Goal: Use online tool/utility: Utilize a website feature to perform a specific function

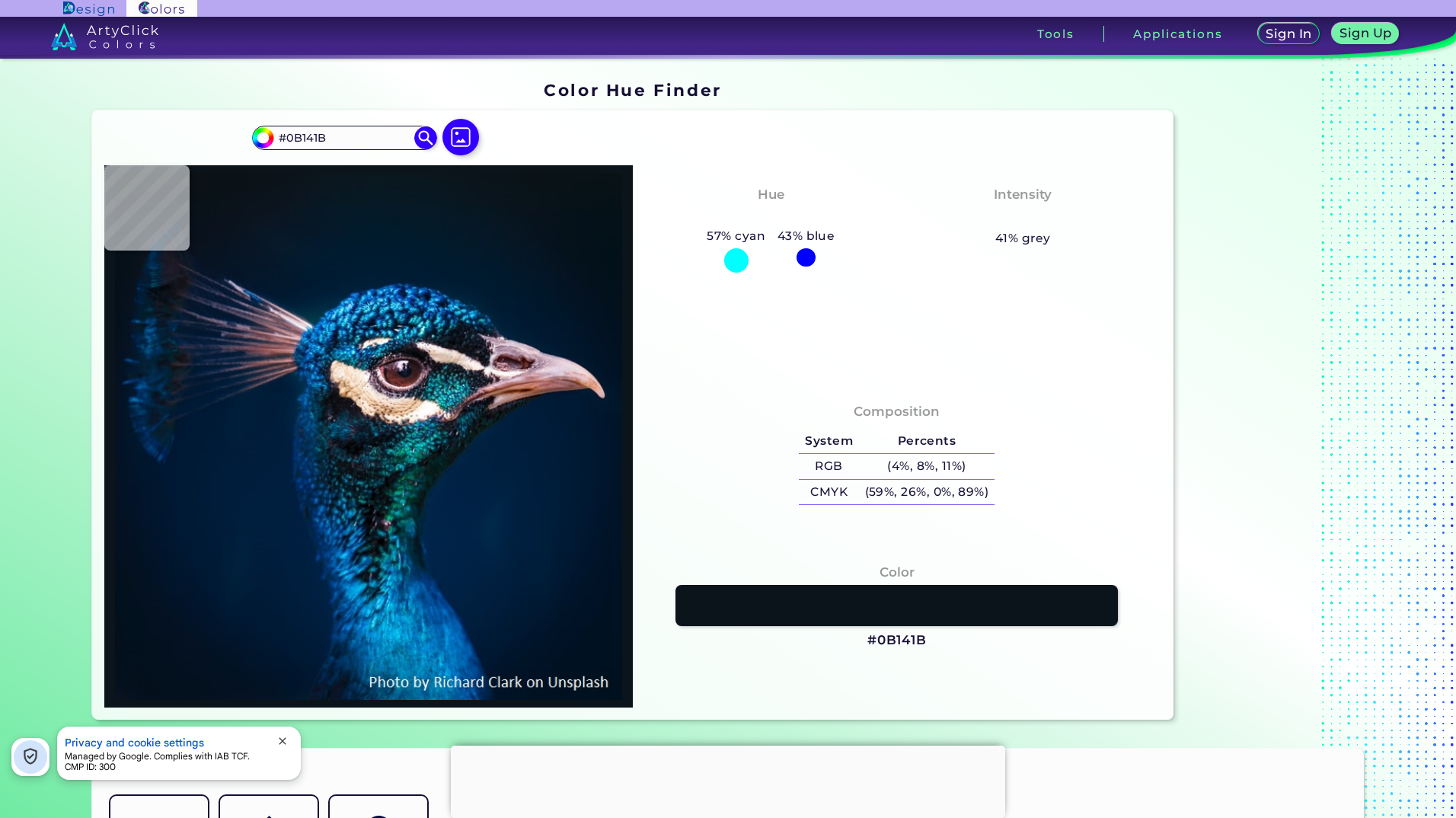
click at [456, 142] on img at bounding box center [461, 137] width 37 height 37
click at [0, 0] on input "file" at bounding box center [0, 0] width 0 height 0
type input "#051117"
type input "#071218"
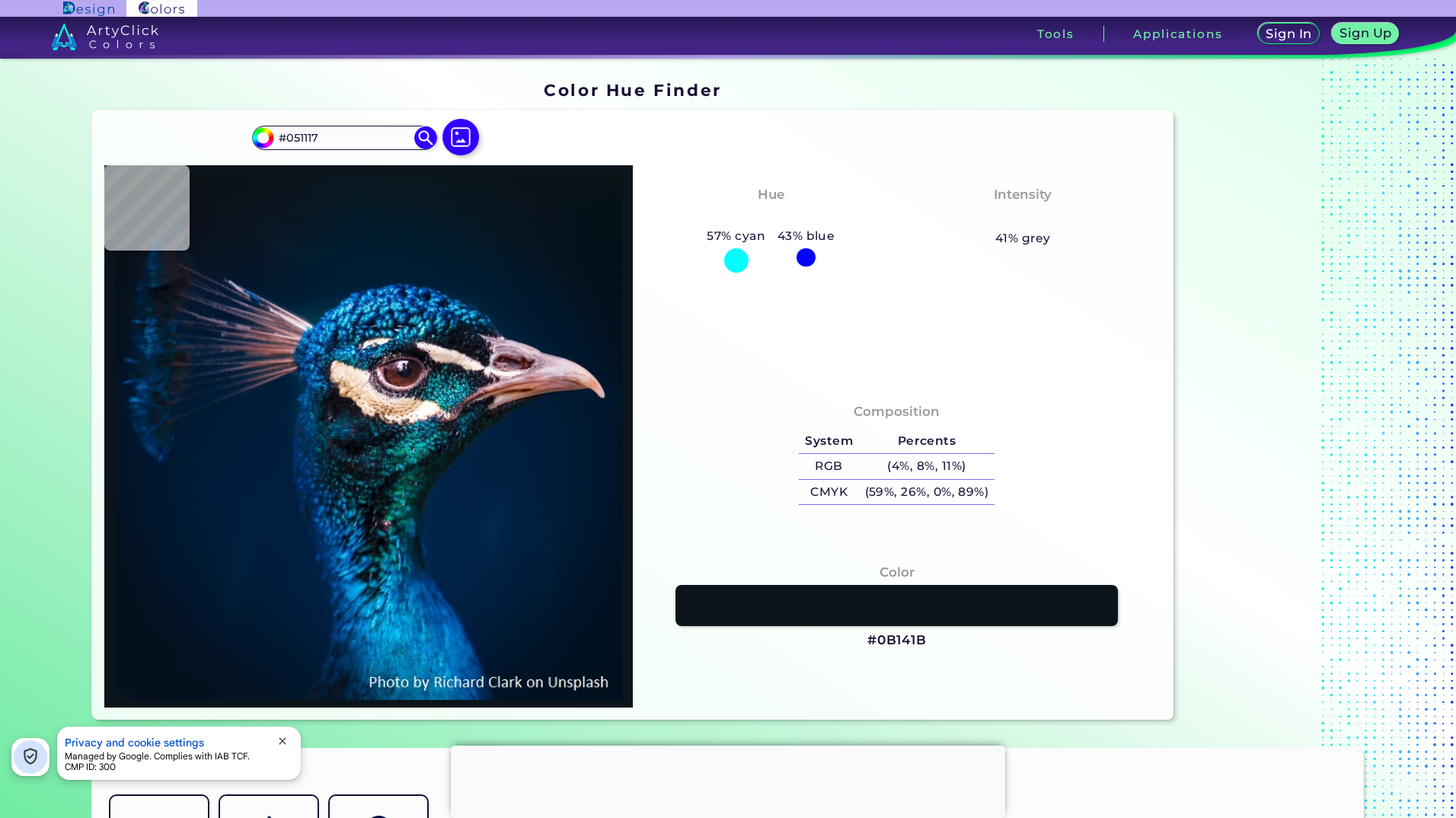
type input "#071218"
type input "#091217"
type input "#091117"
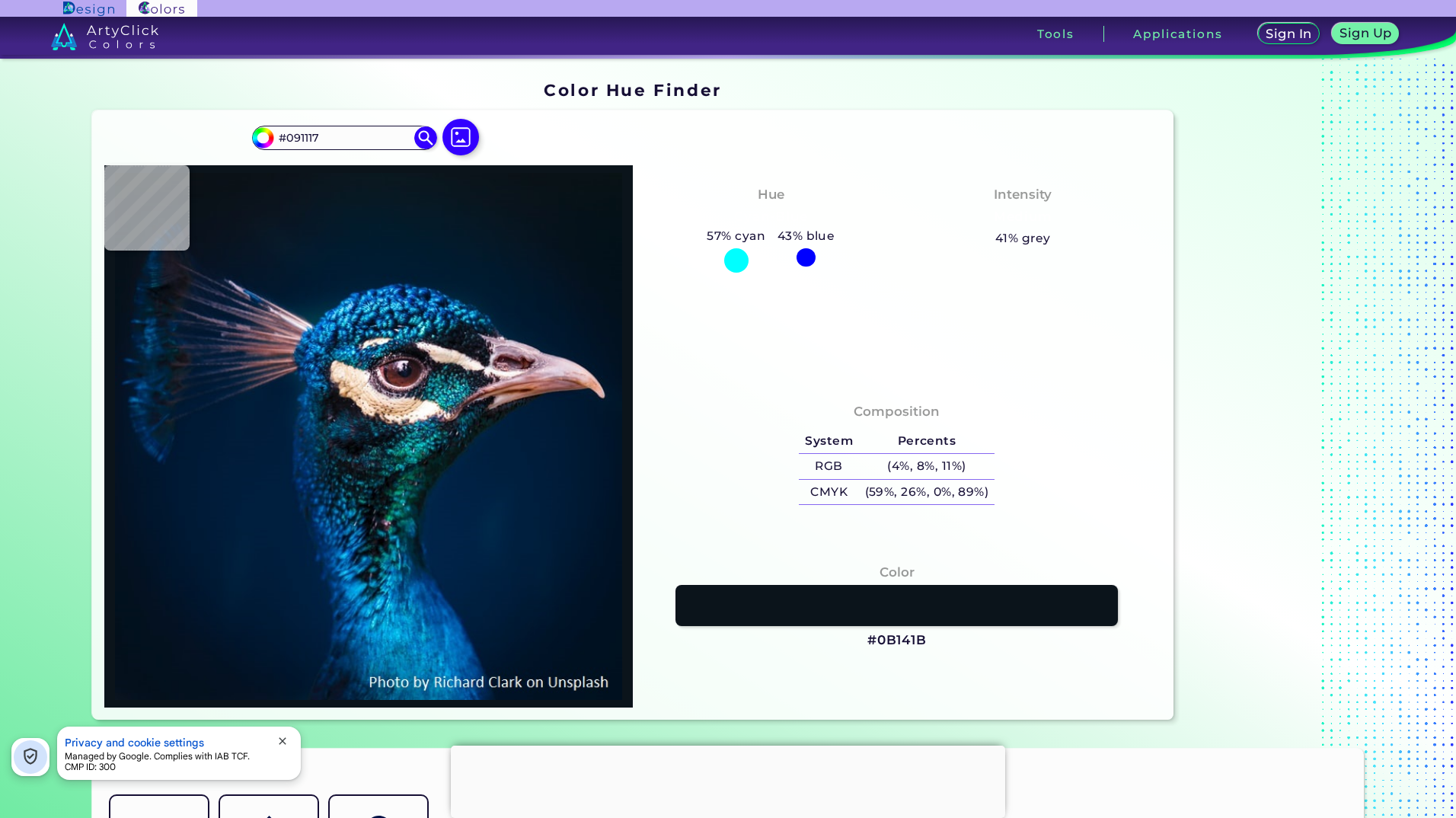
type input "#0a1117"
type input "#0A1117"
type input "#0b1218"
type input "#0B1218"
click at [458, 136] on img at bounding box center [460, 137] width 44 height 44
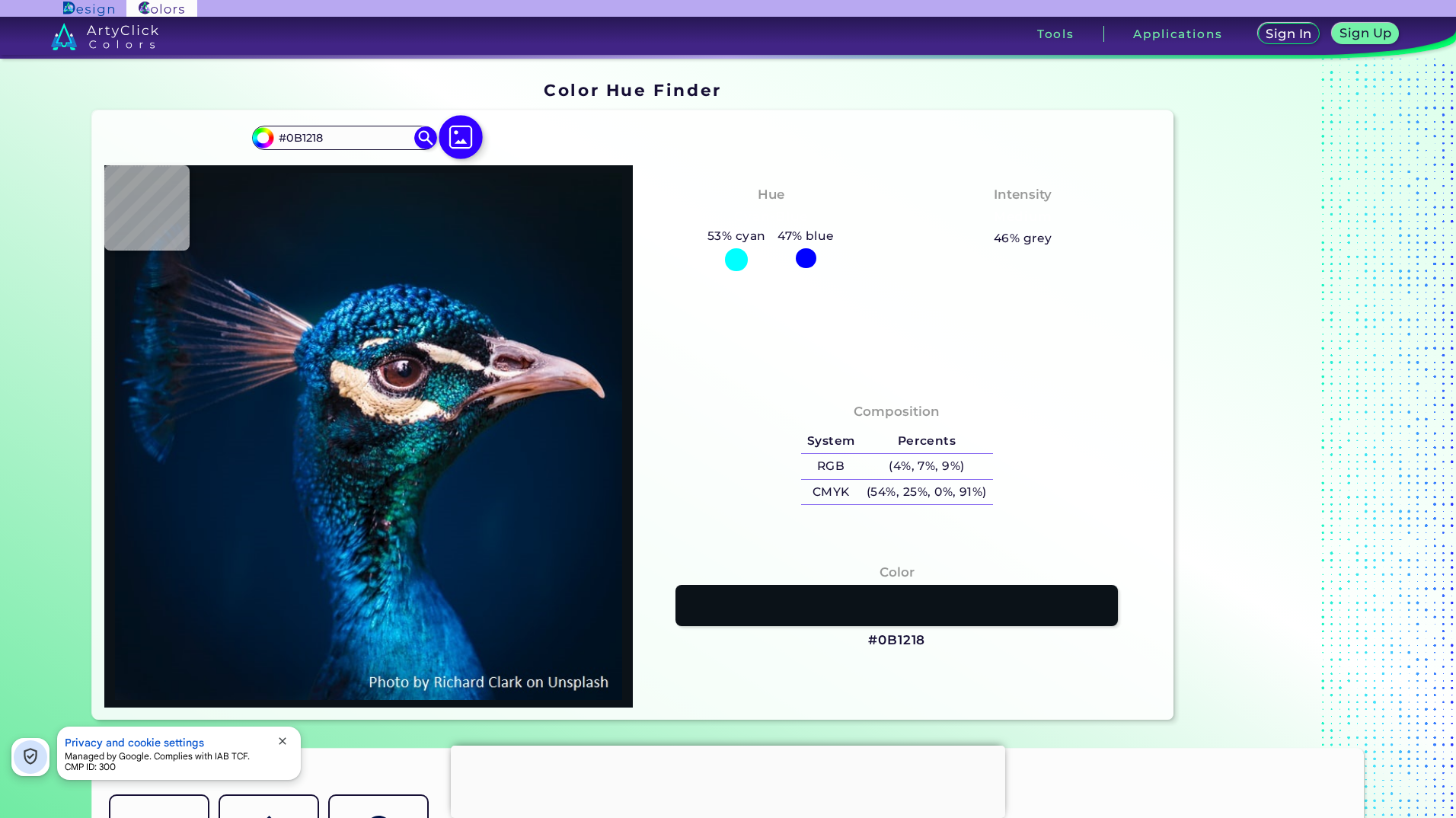
click at [0, 0] on input "file" at bounding box center [0, 0] width 0 height 0
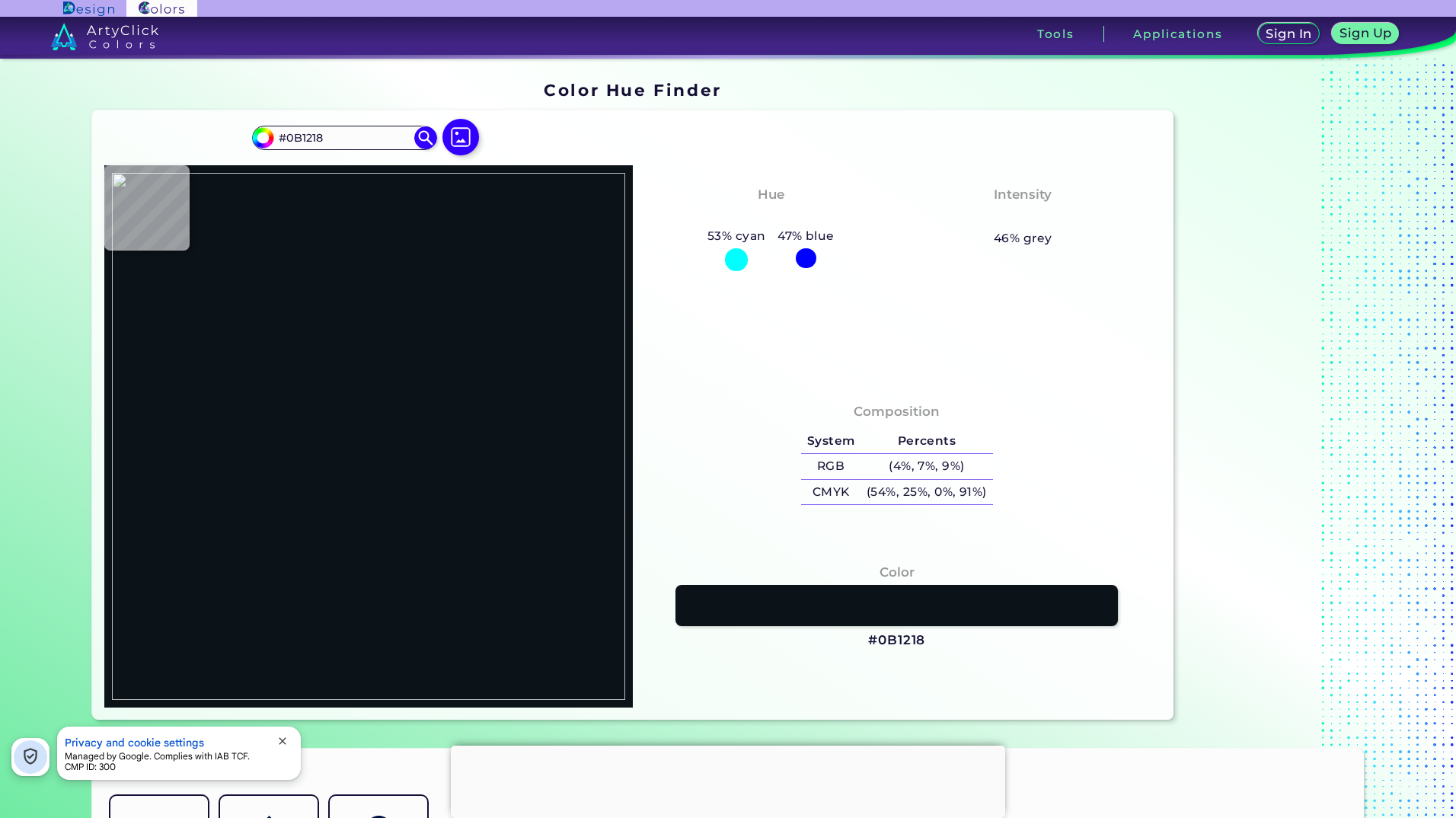
type input "#000000"
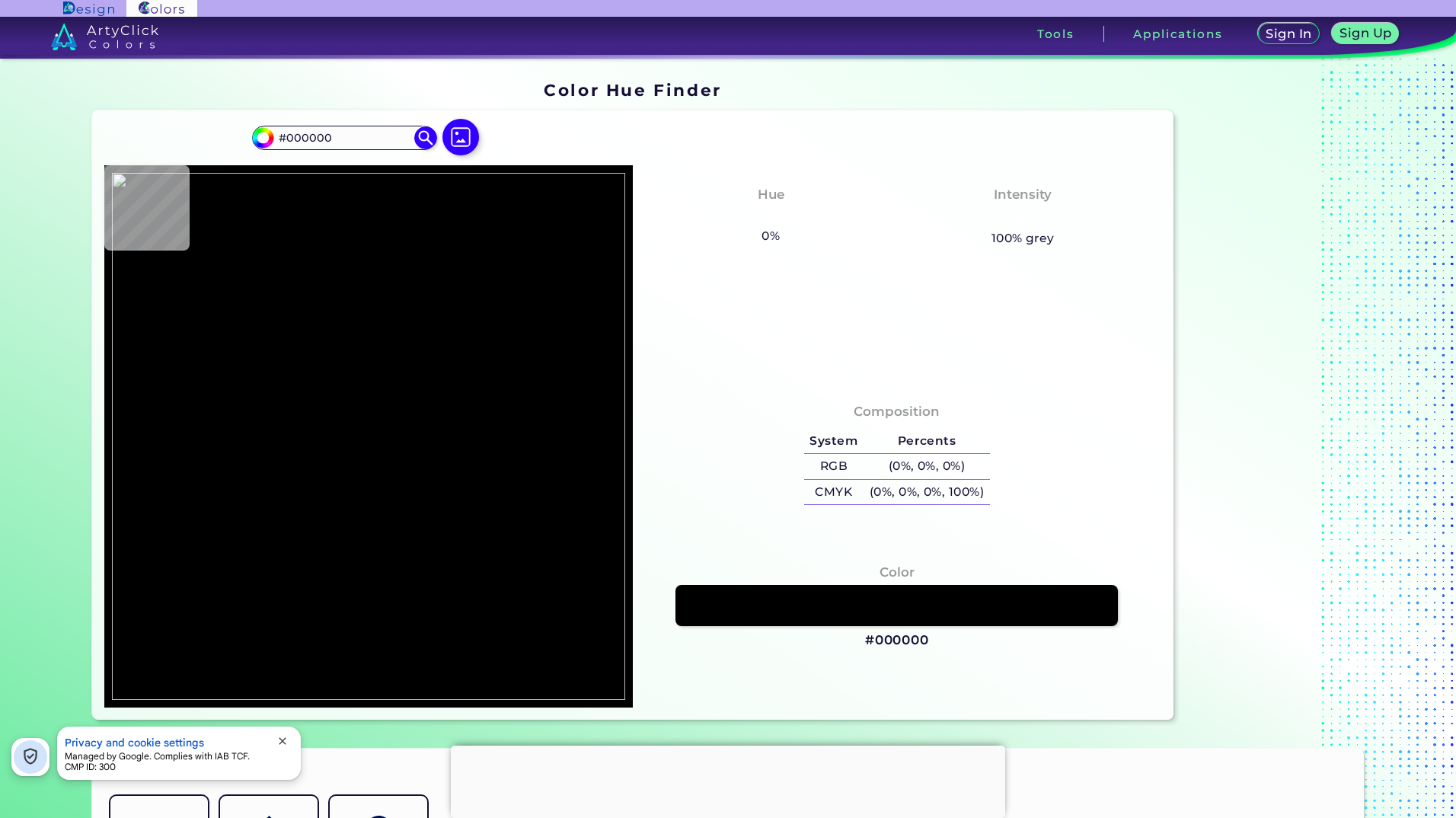
type input "#d0d5db"
type input "#D0D5DB"
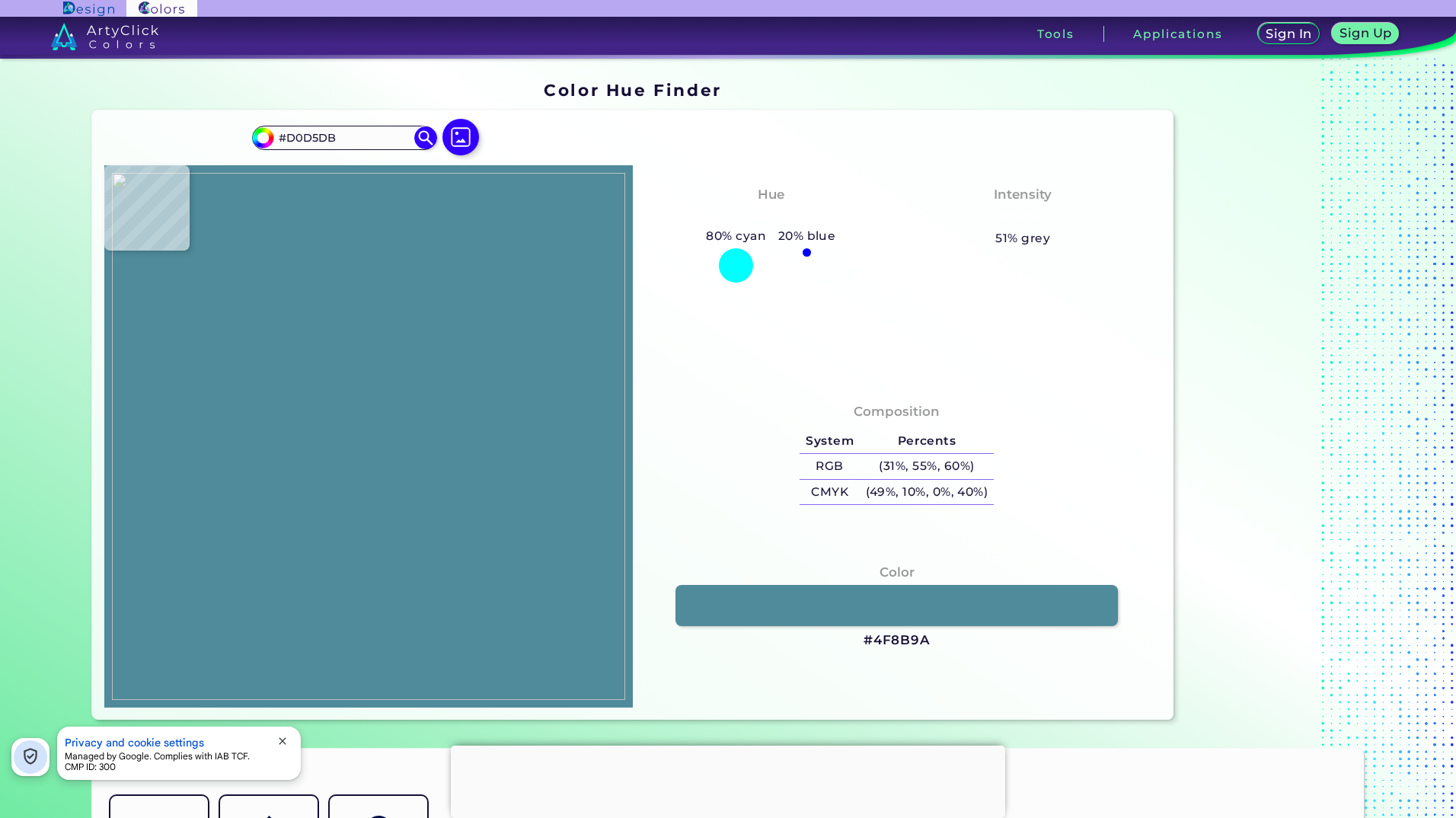
type input "#4f8b9a"
type input "#4F8B9A"
type input "#005f73"
type input "#005F73"
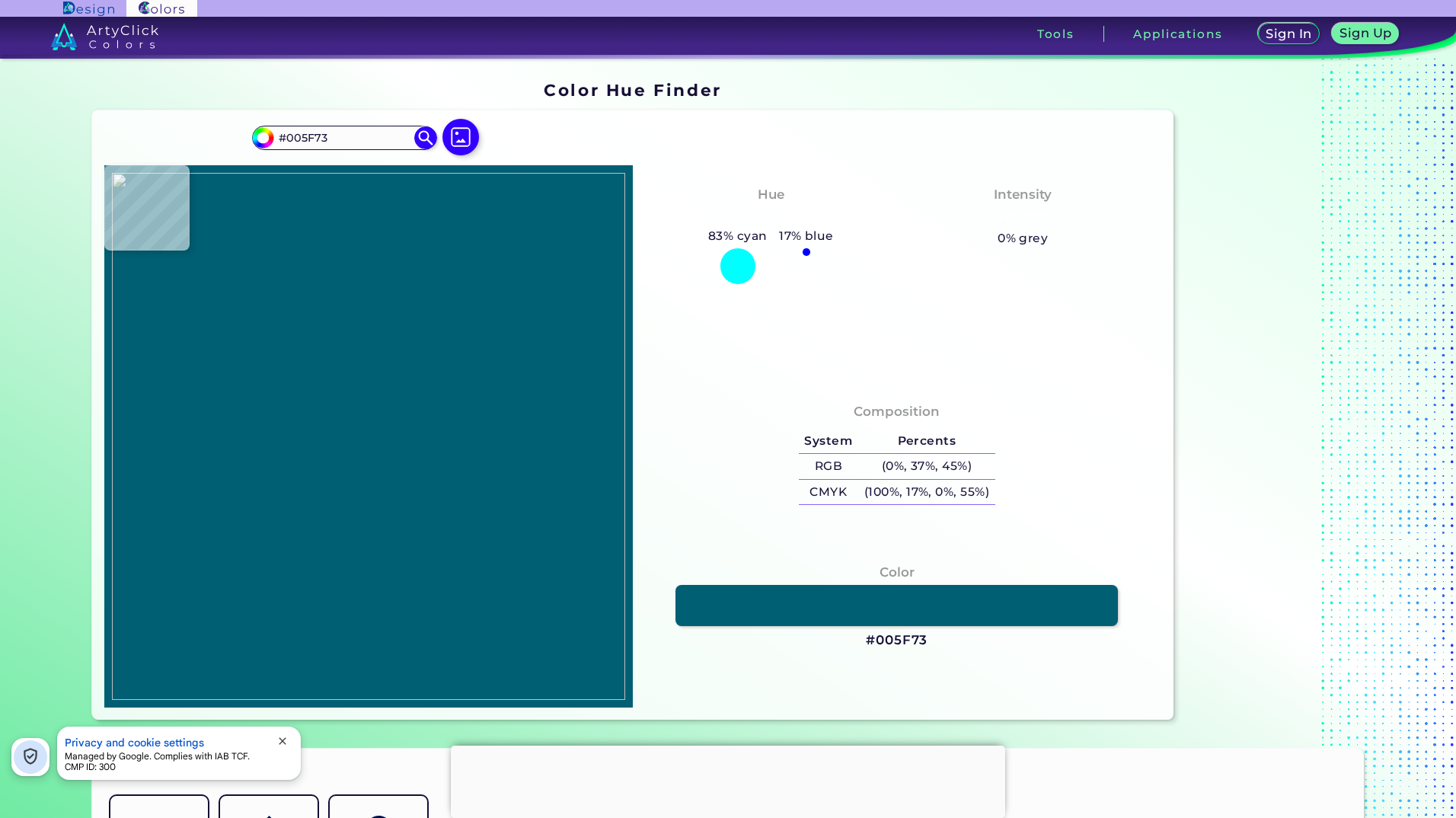
click at [355, 341] on img at bounding box center [368, 436] width 514 height 527
